Goal: Task Accomplishment & Management: Use online tool/utility

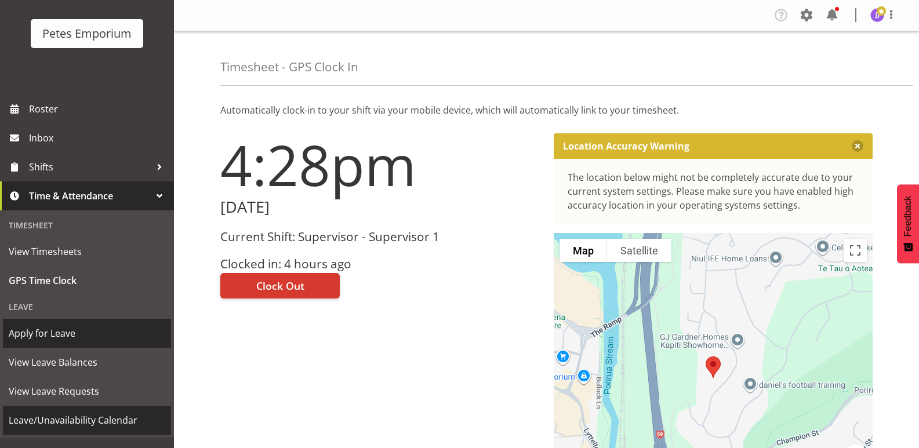
scroll to position [83, 0]
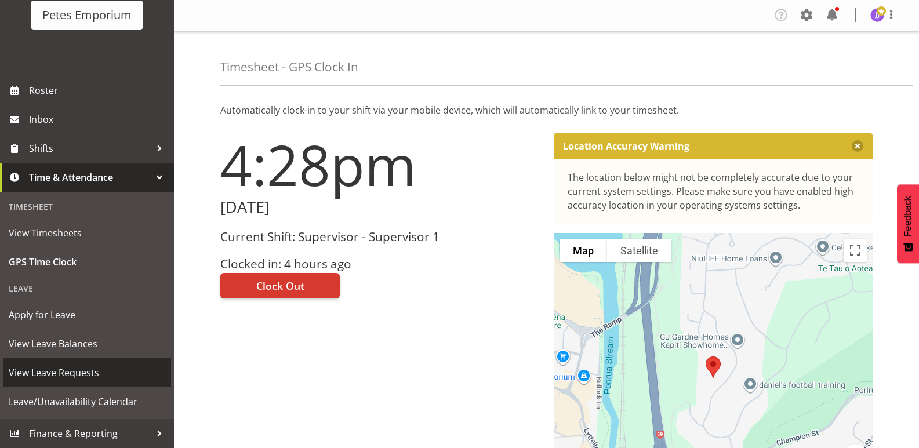
click at [85, 375] on span "View Leave Requests" at bounding box center [87, 372] width 157 height 17
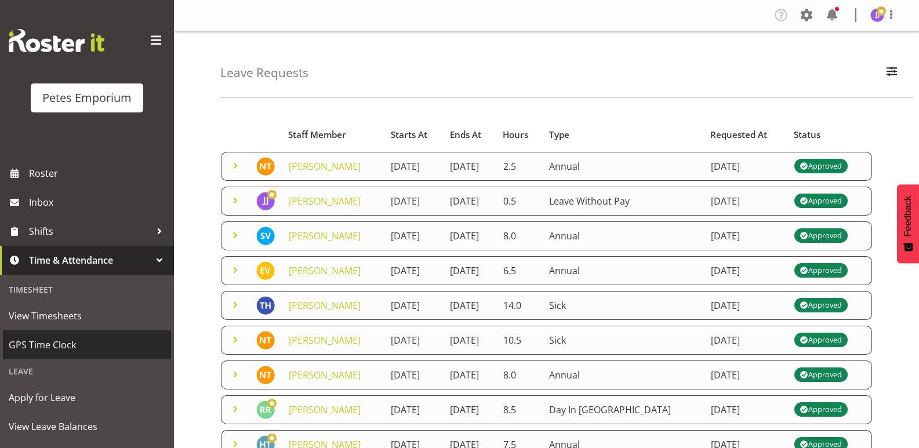
click at [47, 351] on span "GPS Time Clock" at bounding box center [87, 344] width 157 height 17
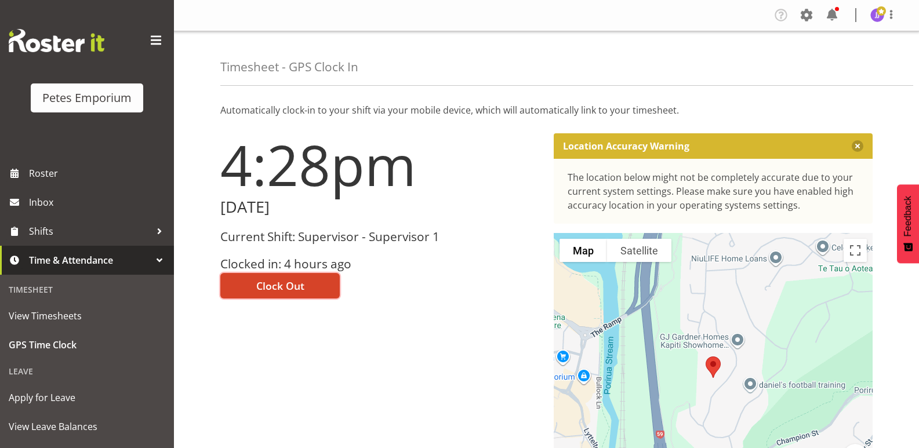
click at [284, 289] on span "Clock Out" at bounding box center [280, 285] width 48 height 15
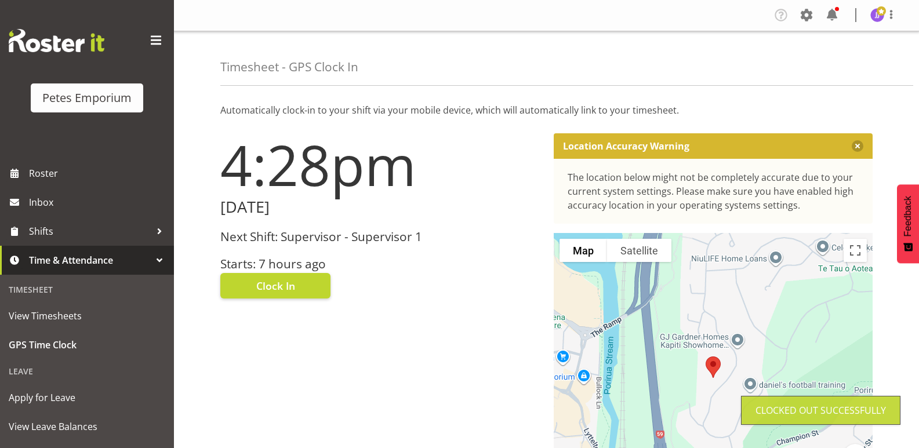
click at [879, 20] on img at bounding box center [878, 15] width 14 height 14
click at [821, 67] on link "Log Out" at bounding box center [842, 60] width 111 height 21
